Goal: Task Accomplishment & Management: Use online tool/utility

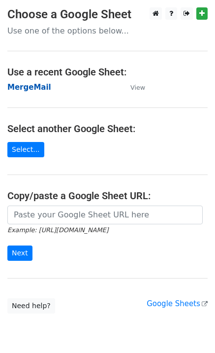
click at [33, 89] on strong "MergeMail" at bounding box center [29, 87] width 44 height 9
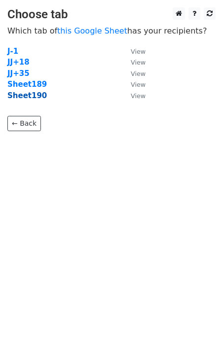
click at [30, 97] on strong "Sheet190" at bounding box center [26, 95] width 39 height 9
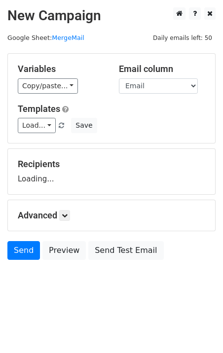
click at [30, 134] on div "Variables Copy/paste... {{Email}} Email column Email Templates Load... No Cost …" at bounding box center [111, 98] width 207 height 89
click at [34, 130] on link "Load..." at bounding box center [37, 125] width 38 height 15
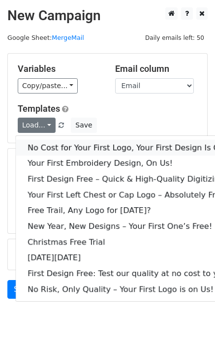
click at [51, 142] on link "No Cost for Your First Logo, Your First Design Is On Us!" at bounding box center [134, 148] width 236 height 16
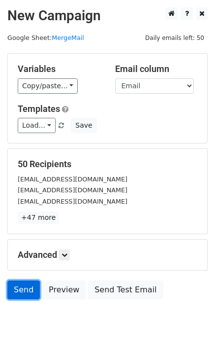
click at [32, 295] on link "Send" at bounding box center [23, 289] width 32 height 19
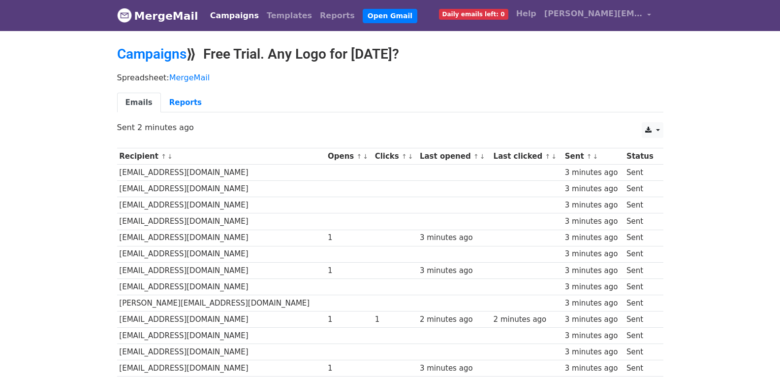
drag, startPoint x: 371, startPoint y: 105, endPoint x: 370, endPoint y: 110, distance: 4.9
click at [371, 105] on ul "Emails Reports" at bounding box center [390, 103] width 547 height 20
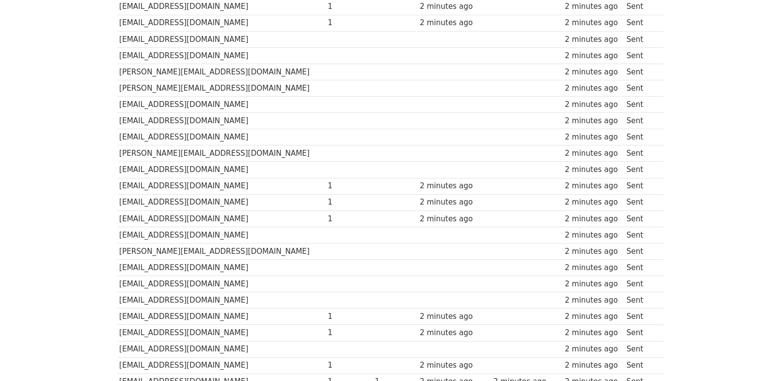
scroll to position [685, 0]
